Goal: Transaction & Acquisition: Subscribe to service/newsletter

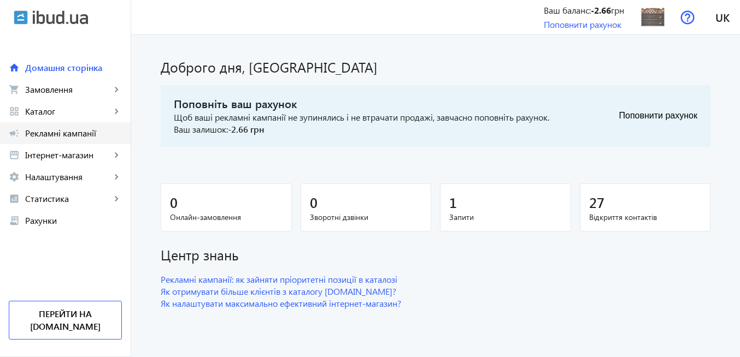
click at [79, 135] on span "Рекламні кампанії" at bounding box center [73, 133] width 97 height 11
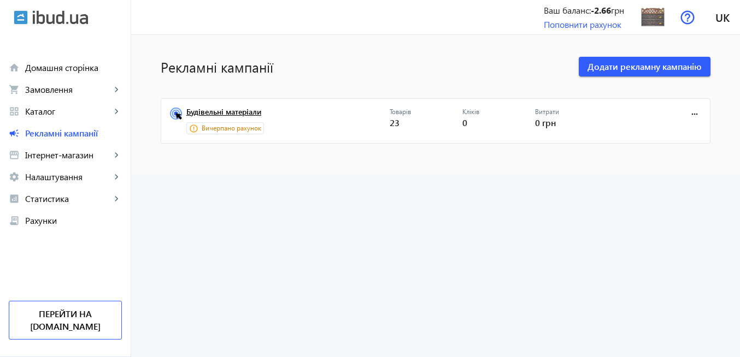
click at [220, 109] on link "Будівельні матеріали" at bounding box center [287, 115] width 203 height 15
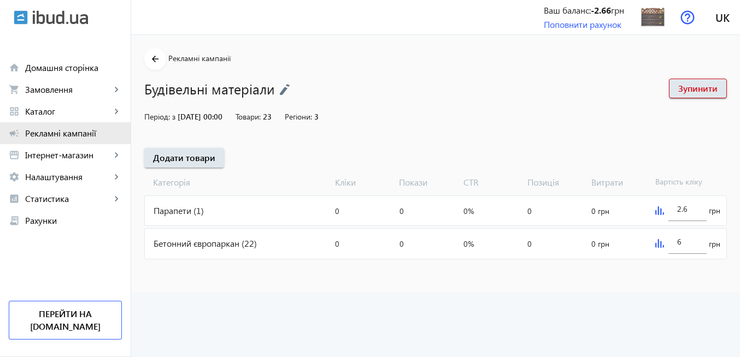
click at [62, 134] on span "Рекламні кампанії" at bounding box center [73, 133] width 97 height 11
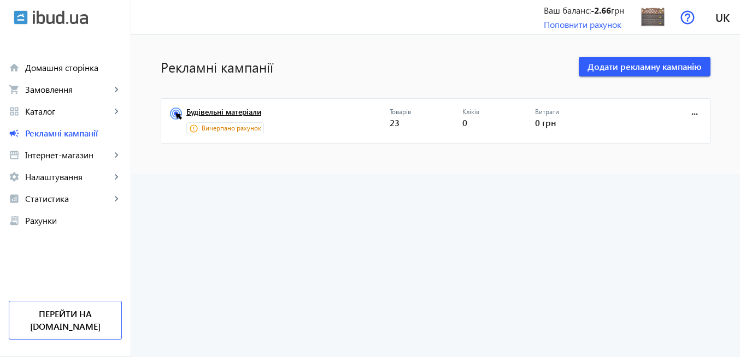
click at [225, 111] on link "Будівельні матеріали" at bounding box center [287, 115] width 203 height 15
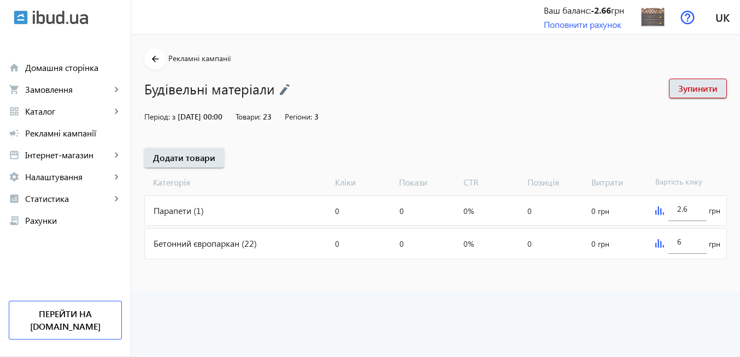
click at [658, 241] on img at bounding box center [659, 243] width 9 height 9
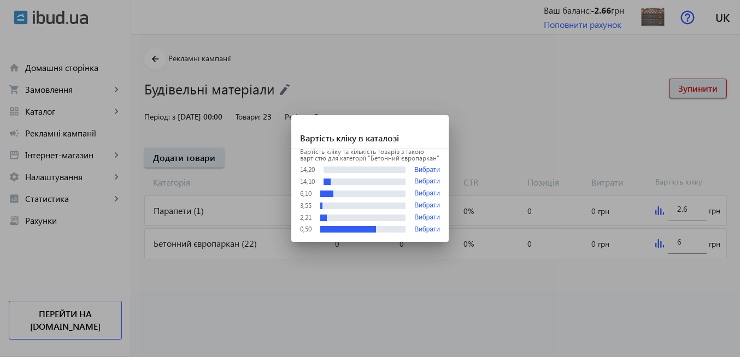
click at [656, 180] on div at bounding box center [370, 178] width 740 height 357
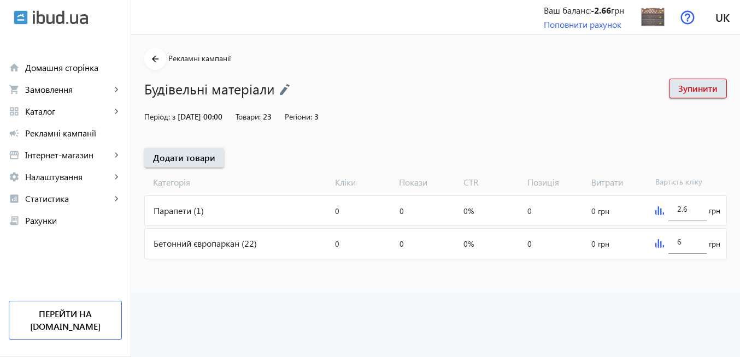
click at [657, 214] on img at bounding box center [659, 211] width 9 height 9
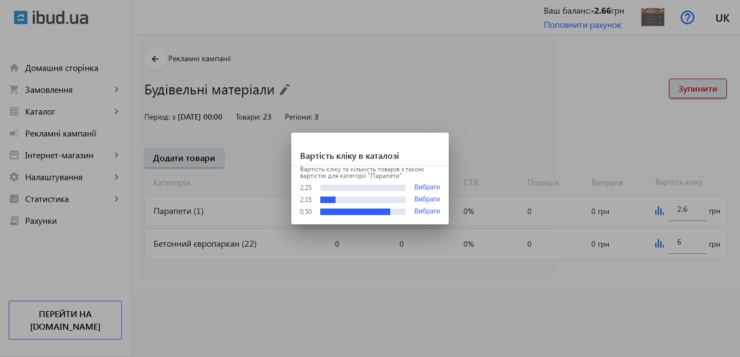
click at [516, 254] on div at bounding box center [370, 178] width 740 height 357
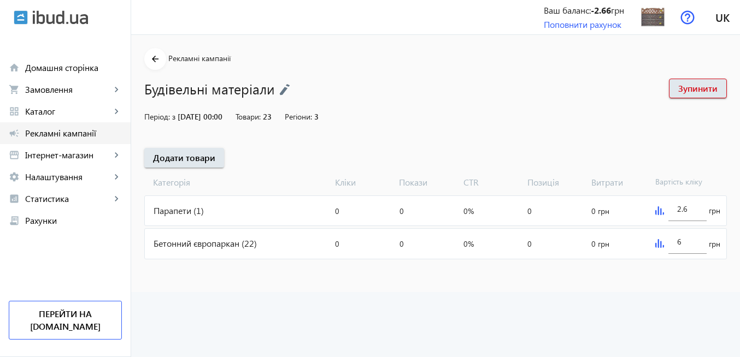
click at [86, 134] on span "Рекламні кампанії" at bounding box center [73, 133] width 97 height 11
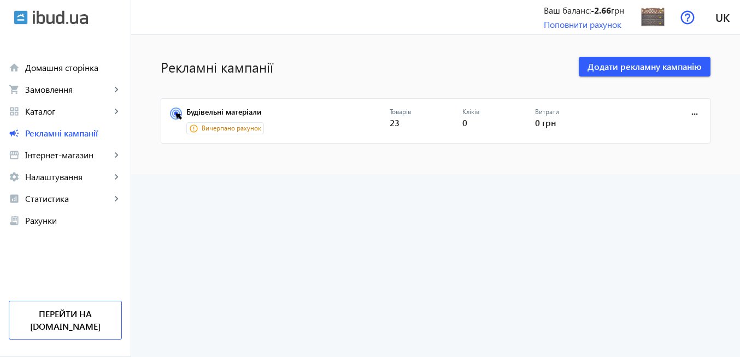
click at [233, 111] on link "Будівельні матеріали" at bounding box center [287, 115] width 203 height 15
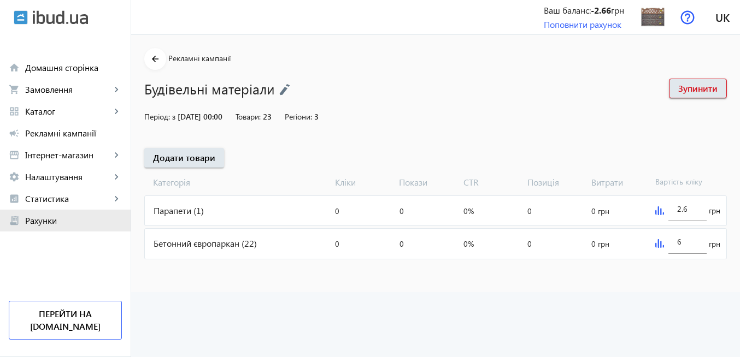
click at [68, 221] on span "Рахунки" at bounding box center [73, 220] width 97 height 11
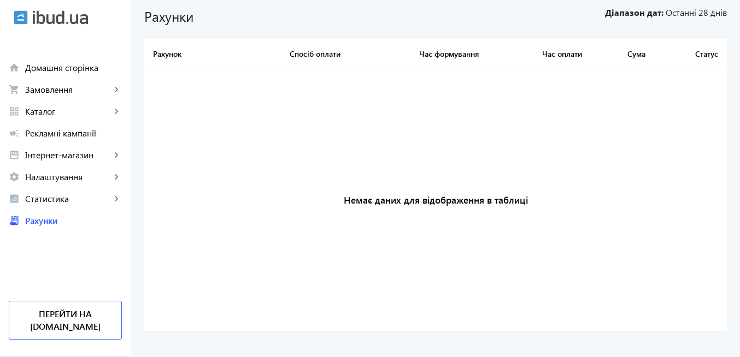
scroll to position [53, 0]
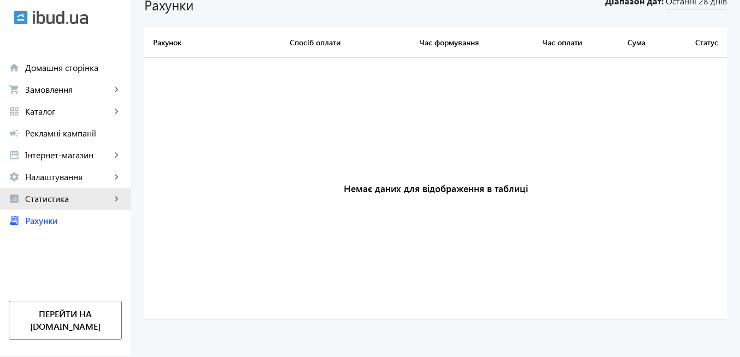
click at [75, 201] on span "Статистика" at bounding box center [68, 198] width 86 height 11
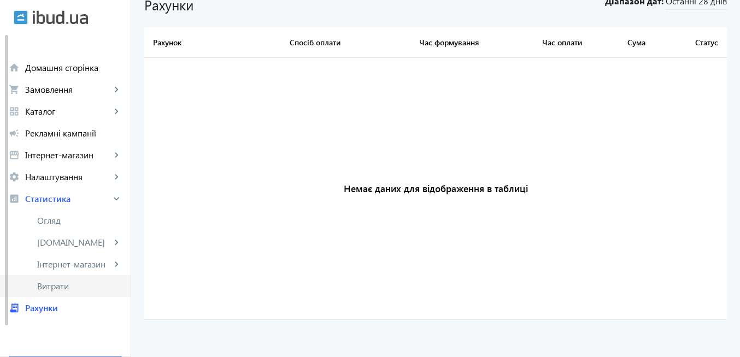
click at [81, 284] on span "Витрати" at bounding box center [79, 286] width 85 height 11
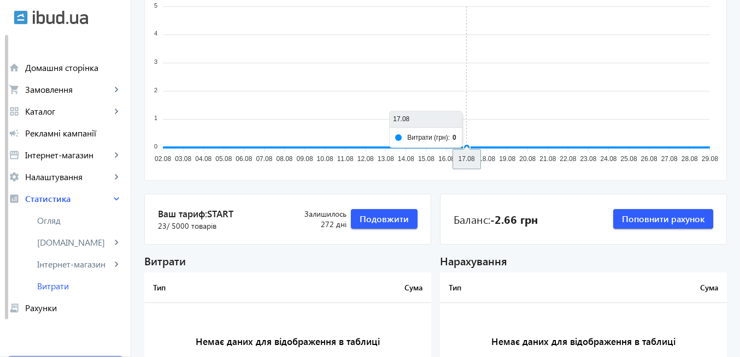
scroll to position [131, 0]
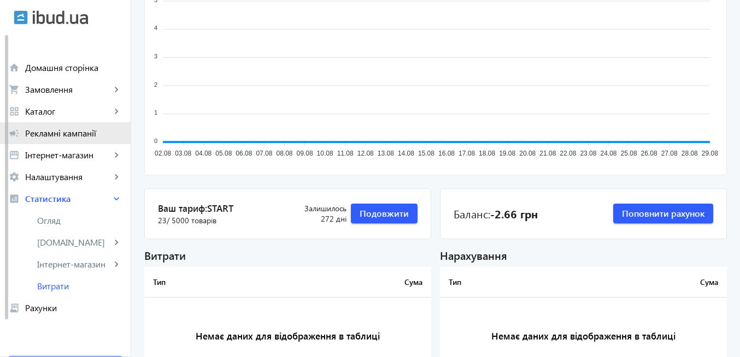
click at [74, 134] on span "Рекламні кампанії" at bounding box center [73, 133] width 97 height 11
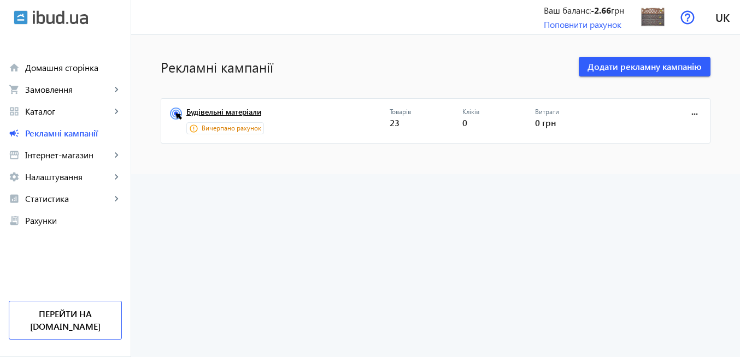
click at [253, 110] on link "Будівельні матеріали" at bounding box center [287, 115] width 203 height 15
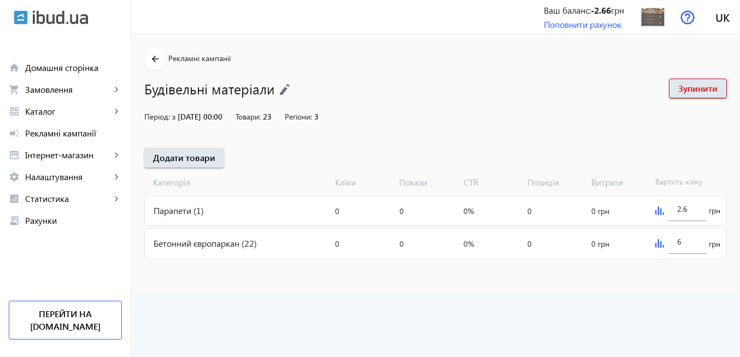
click at [657, 216] on div "2.6 грн" at bounding box center [688, 211] width 75 height 30
click at [655, 210] on img at bounding box center [659, 211] width 9 height 9
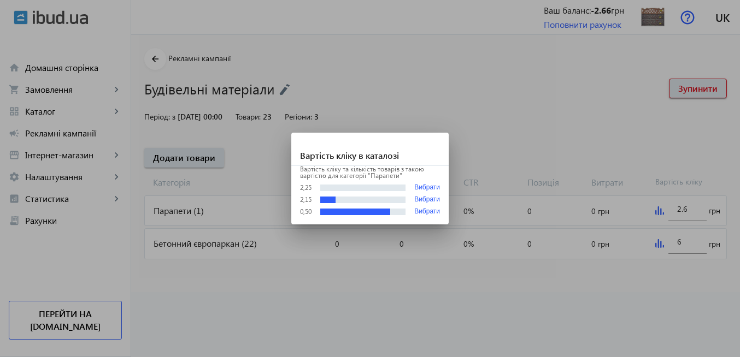
drag, startPoint x: 529, startPoint y: 311, endPoint x: 636, endPoint y: 264, distance: 116.9
click at [531, 310] on div at bounding box center [370, 178] width 740 height 357
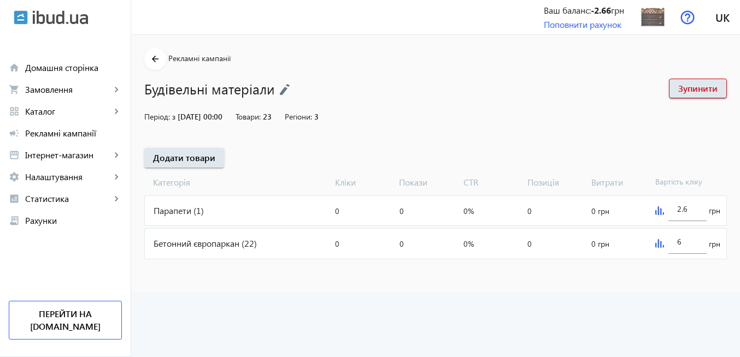
click at [658, 241] on img at bounding box center [659, 243] width 9 height 9
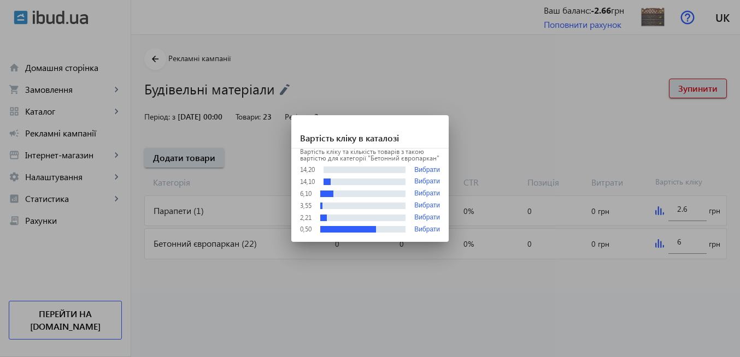
drag, startPoint x: 621, startPoint y: 304, endPoint x: 630, endPoint y: 297, distance: 11.7
click at [621, 304] on div at bounding box center [370, 178] width 740 height 357
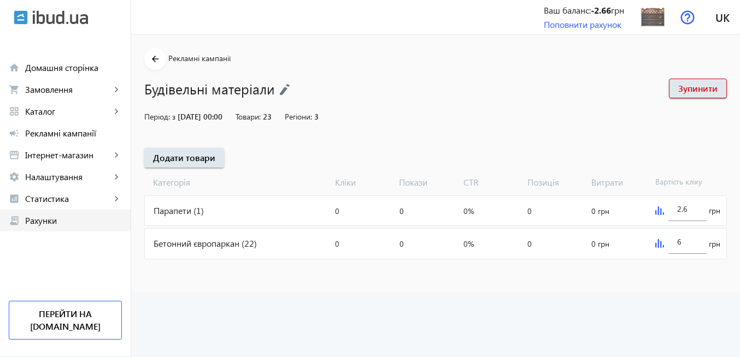
click at [65, 220] on span "Рахунки" at bounding box center [73, 220] width 97 height 11
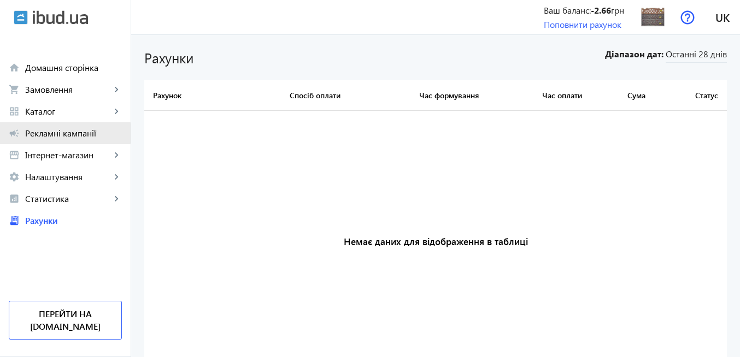
click at [44, 133] on span "Рекламні кампанії" at bounding box center [73, 133] width 97 height 11
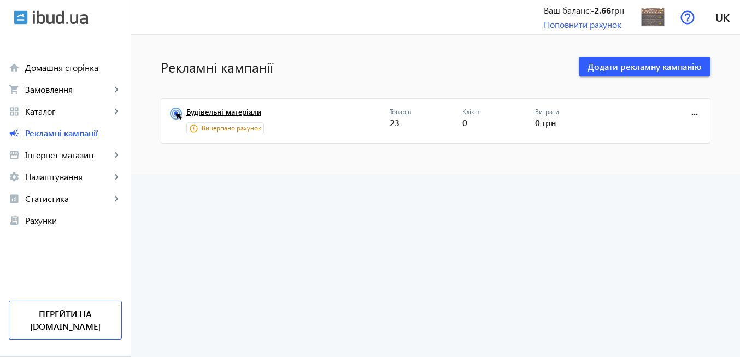
click at [192, 114] on link "Будівельні матеріали" at bounding box center [287, 115] width 203 height 15
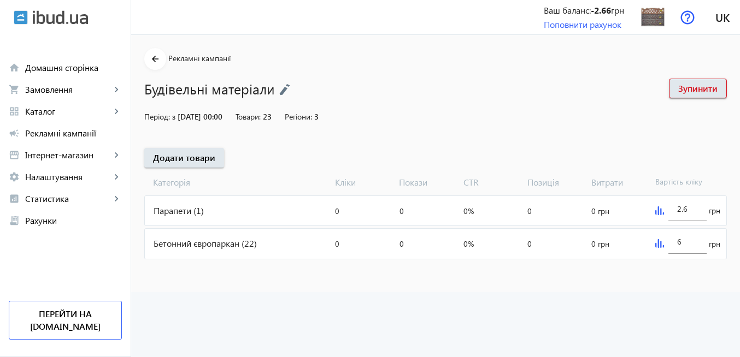
click at [659, 248] on img at bounding box center [659, 243] width 9 height 9
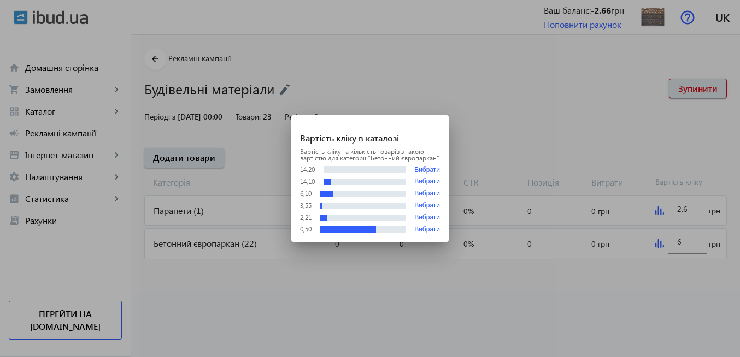
drag, startPoint x: 504, startPoint y: 287, endPoint x: 608, endPoint y: 252, distance: 108.8
click at [505, 286] on div at bounding box center [370, 178] width 740 height 357
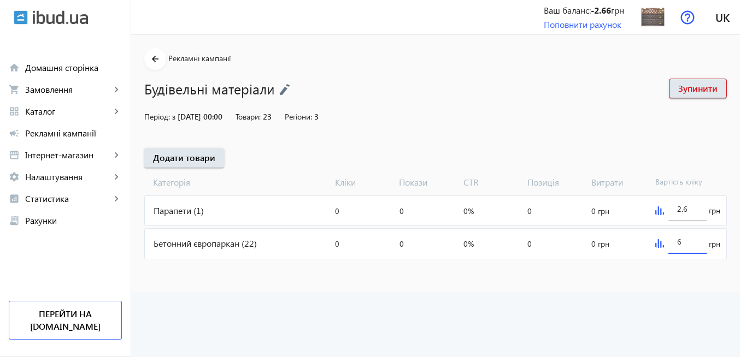
drag, startPoint x: 684, startPoint y: 244, endPoint x: 648, endPoint y: 247, distance: 36.2
click at [648, 247] on mat-card "Бетонний європаркан (22) Кліки: 0 Покази: 0 CTR: 0% Позиція: 0 Витрати: 0 грн 6…" at bounding box center [435, 243] width 582 height 31
type input "7"
click at [608, 294] on advertising "arrow_back Рекламні кампанії Будівельні матеріали Зупинити Період: з [DATE] 00:…" at bounding box center [435, 196] width 609 height 322
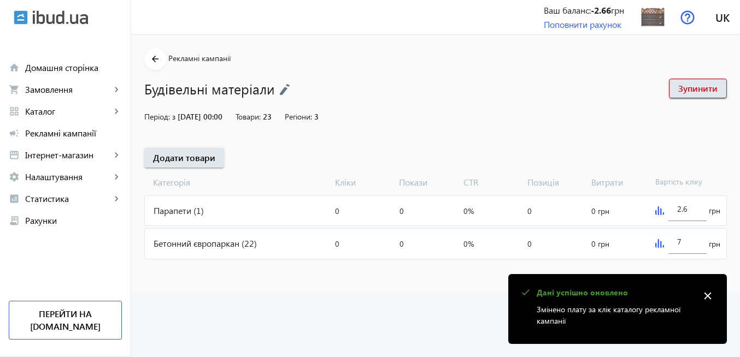
click at [709, 293] on mat-icon "close" at bounding box center [707, 296] width 16 height 16
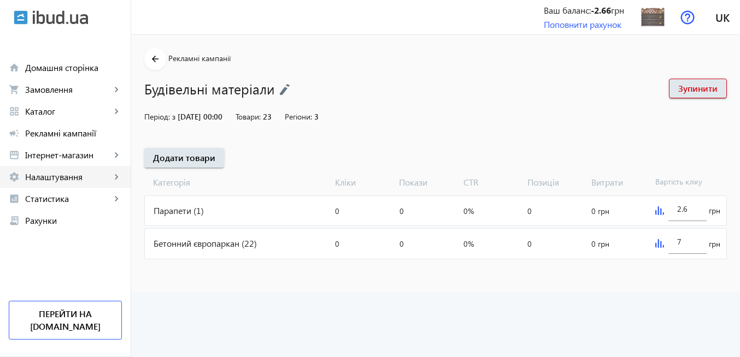
click at [67, 174] on span "Налаштування" at bounding box center [68, 177] width 86 height 11
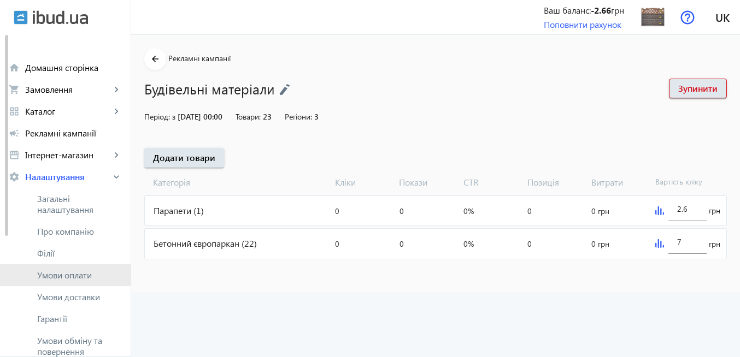
click at [73, 270] on span "Умови оплати" at bounding box center [79, 275] width 85 height 11
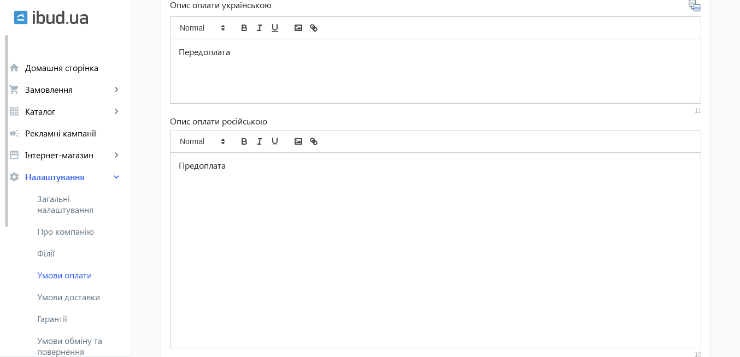
scroll to position [393, 0]
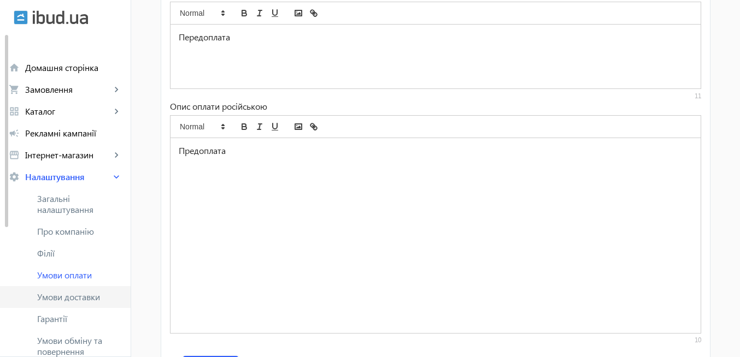
click at [93, 302] on span "Умови доставки" at bounding box center [79, 297] width 85 height 11
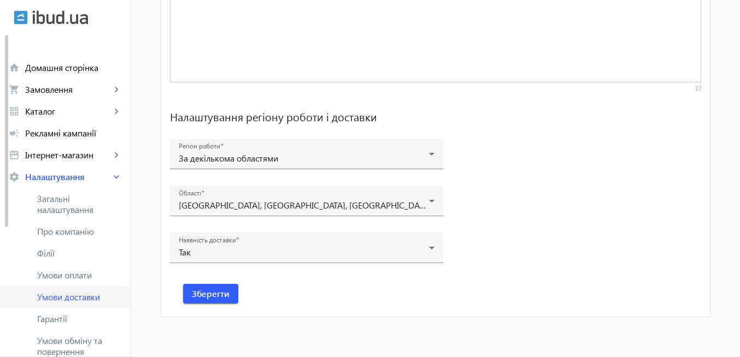
scroll to position [131, 0]
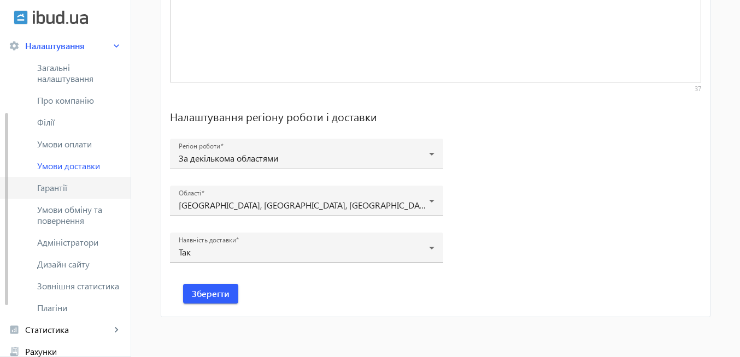
click at [58, 186] on span "Гарантії" at bounding box center [79, 187] width 85 height 11
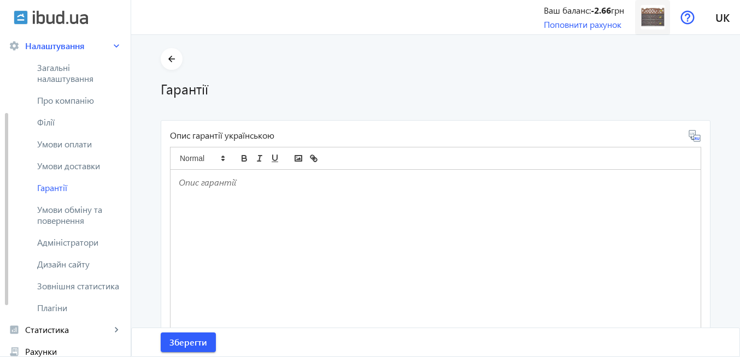
click at [646, 22] on img at bounding box center [652, 17] width 25 height 25
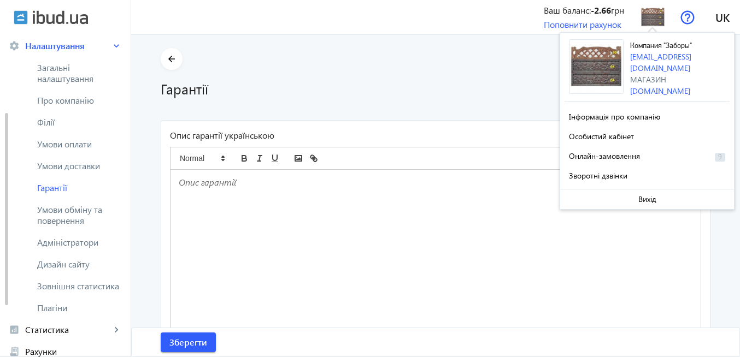
click at [488, 228] on div at bounding box center [435, 267] width 530 height 195
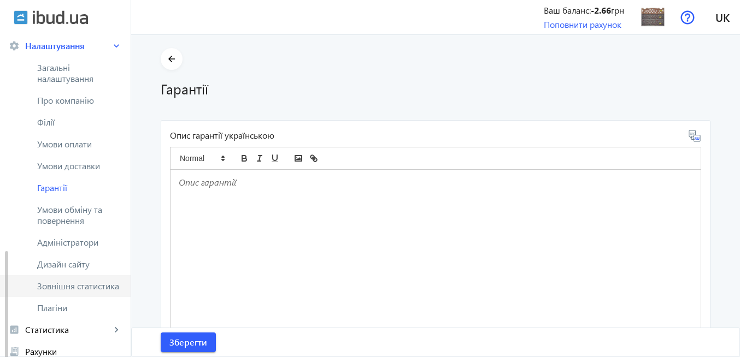
scroll to position [131, 0]
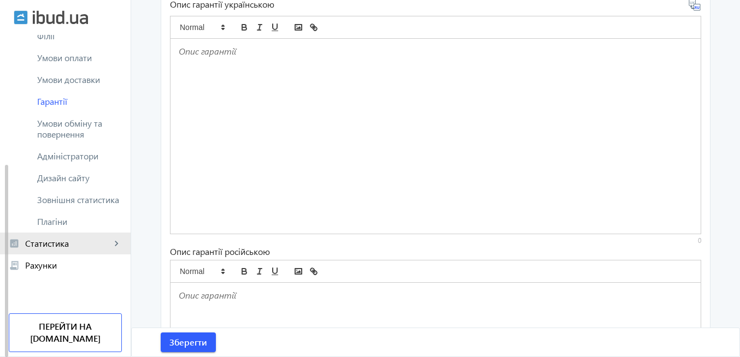
click at [45, 246] on span "Статистика" at bounding box center [68, 243] width 86 height 11
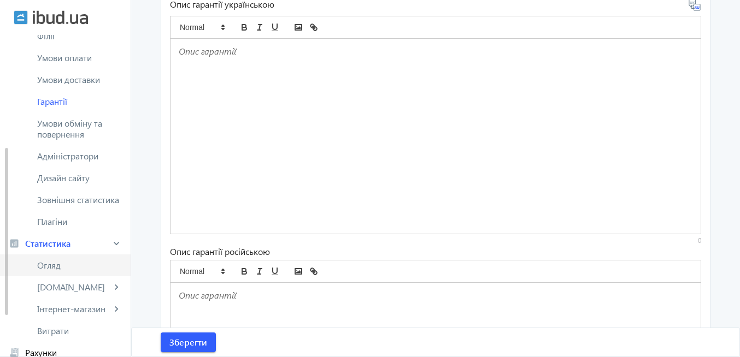
scroll to position [283, 0]
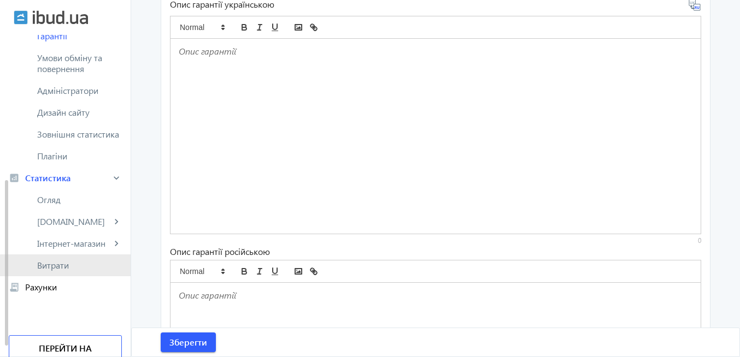
click at [85, 268] on span "Витрати" at bounding box center [79, 265] width 85 height 11
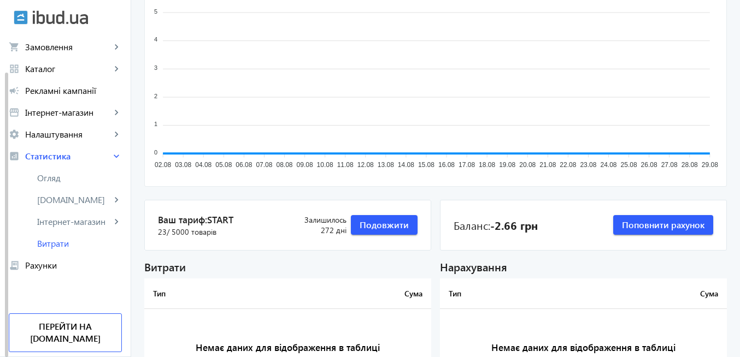
scroll to position [131, 0]
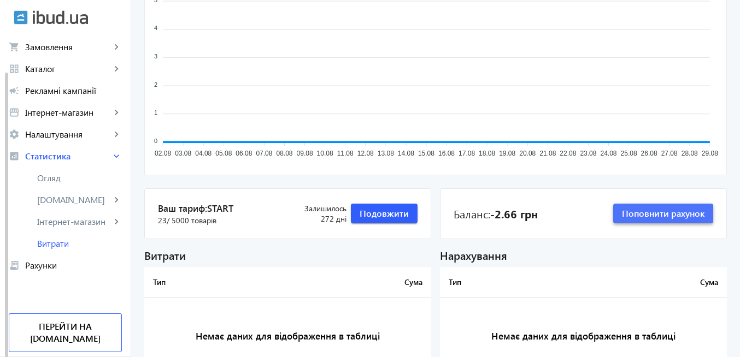
click at [665, 215] on span "Поповнити рахунок" at bounding box center [663, 214] width 83 height 12
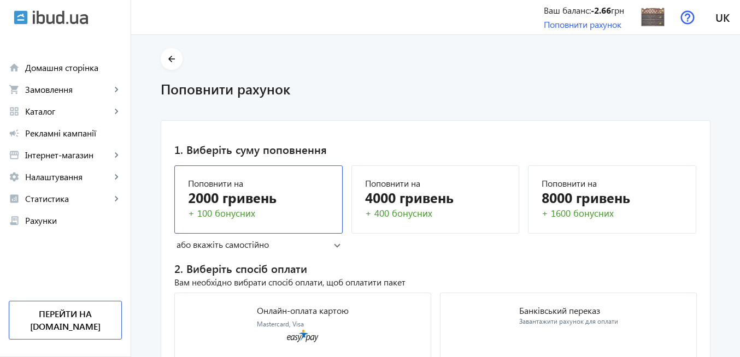
click at [220, 207] on div "+ 100 бонусних" at bounding box center [258, 213] width 141 height 13
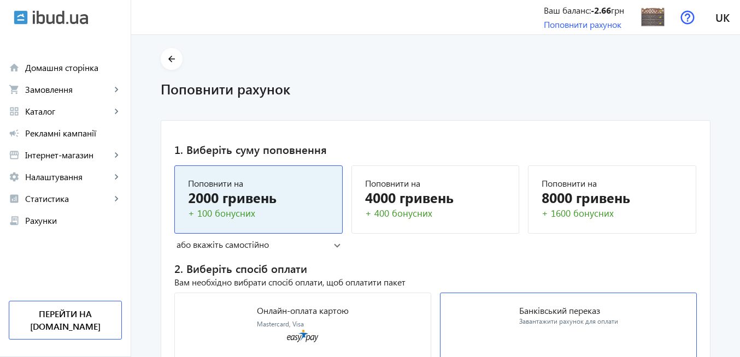
click at [546, 315] on p "Банківський переказ" at bounding box center [568, 311] width 99 height 9
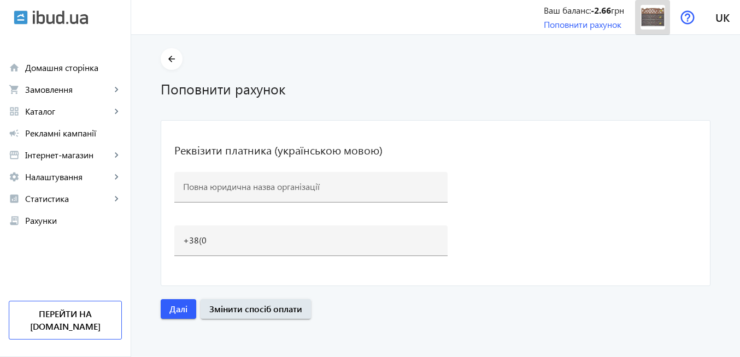
click at [661, 21] on img at bounding box center [652, 17] width 25 height 25
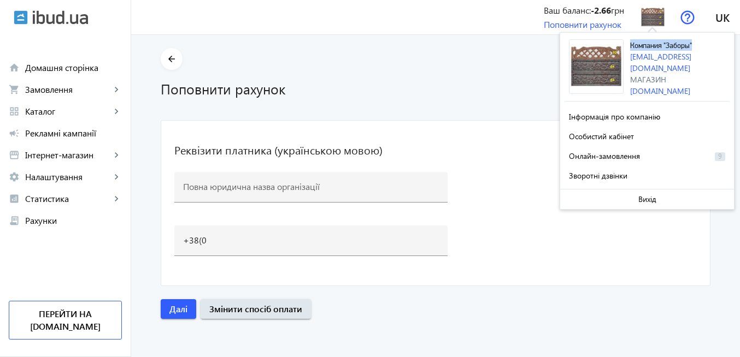
drag, startPoint x: 629, startPoint y: 44, endPoint x: 693, endPoint y: 49, distance: 63.5
click at [693, 49] on div "Компания "Заборы" [EMAIL_ADDRESS][DOMAIN_NAME] Магазин [DOMAIN_NAME]" at bounding box center [646, 70] width 165 height 62
copy span "Компания "Заборы""
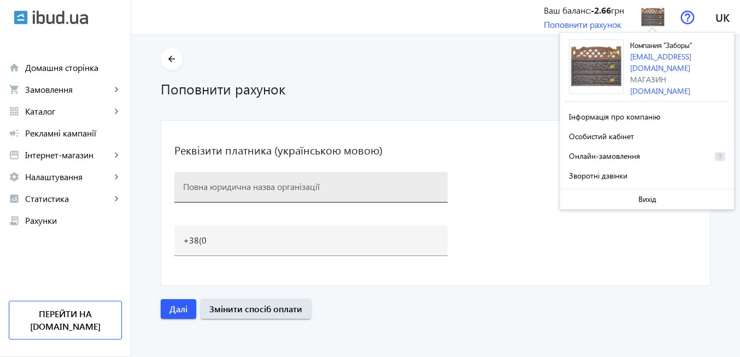
click at [244, 189] on input at bounding box center [311, 186] width 256 height 11
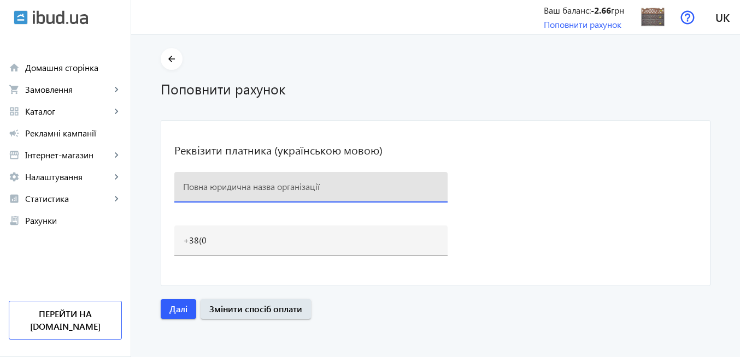
paste input "Компания "Заборы""
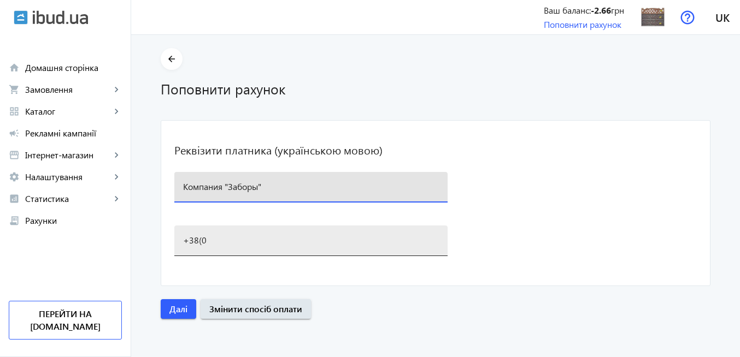
type input "Компания "Заборы""
click at [211, 244] on input "+38(0" at bounding box center [311, 239] width 256 height 11
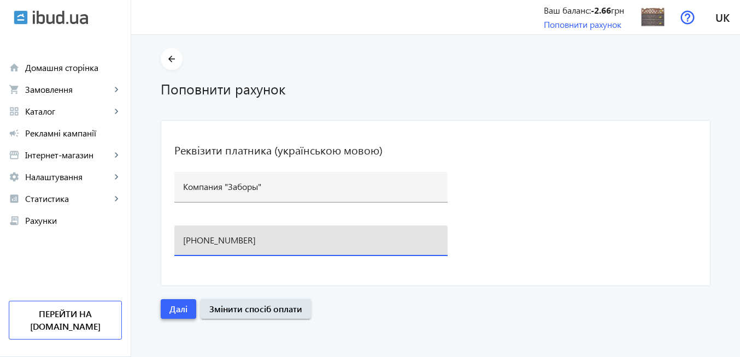
type input "[PHONE_NUMBER]"
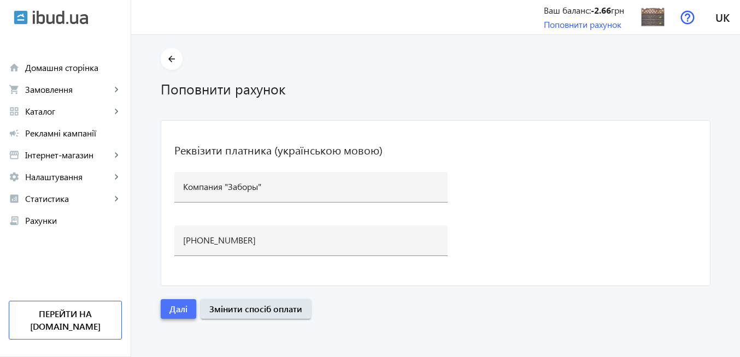
click at [174, 312] on span "Далі" at bounding box center [178, 309] width 18 height 12
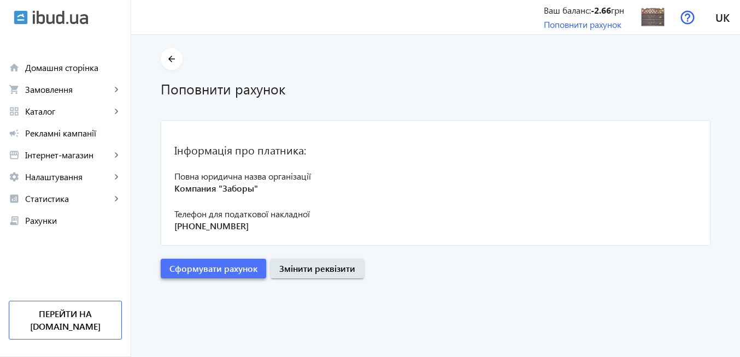
click at [220, 270] on span "Сформувати рахунок" at bounding box center [213, 269] width 88 height 12
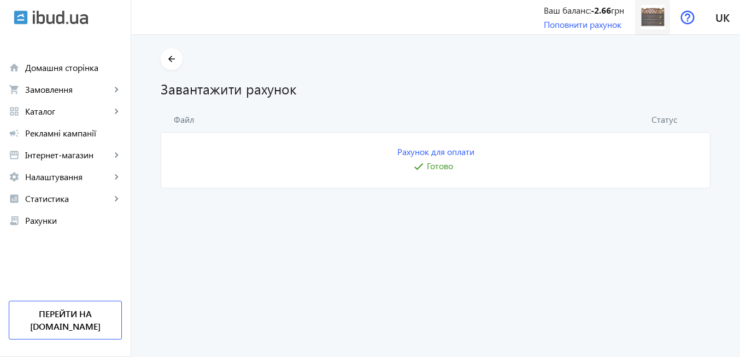
click at [648, 21] on img at bounding box center [652, 17] width 25 height 25
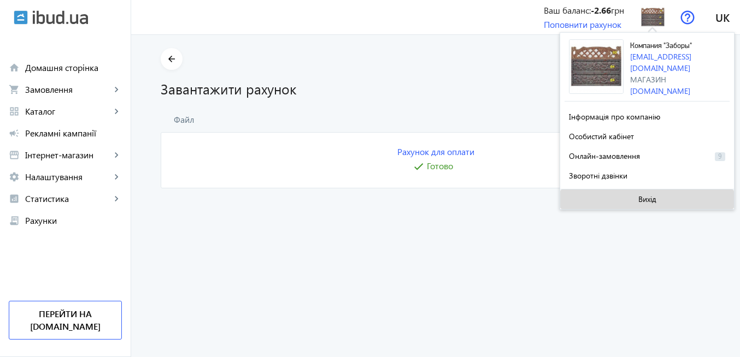
click at [643, 200] on span "Вихід" at bounding box center [647, 199] width 18 height 9
